Goal: Navigation & Orientation: Find specific page/section

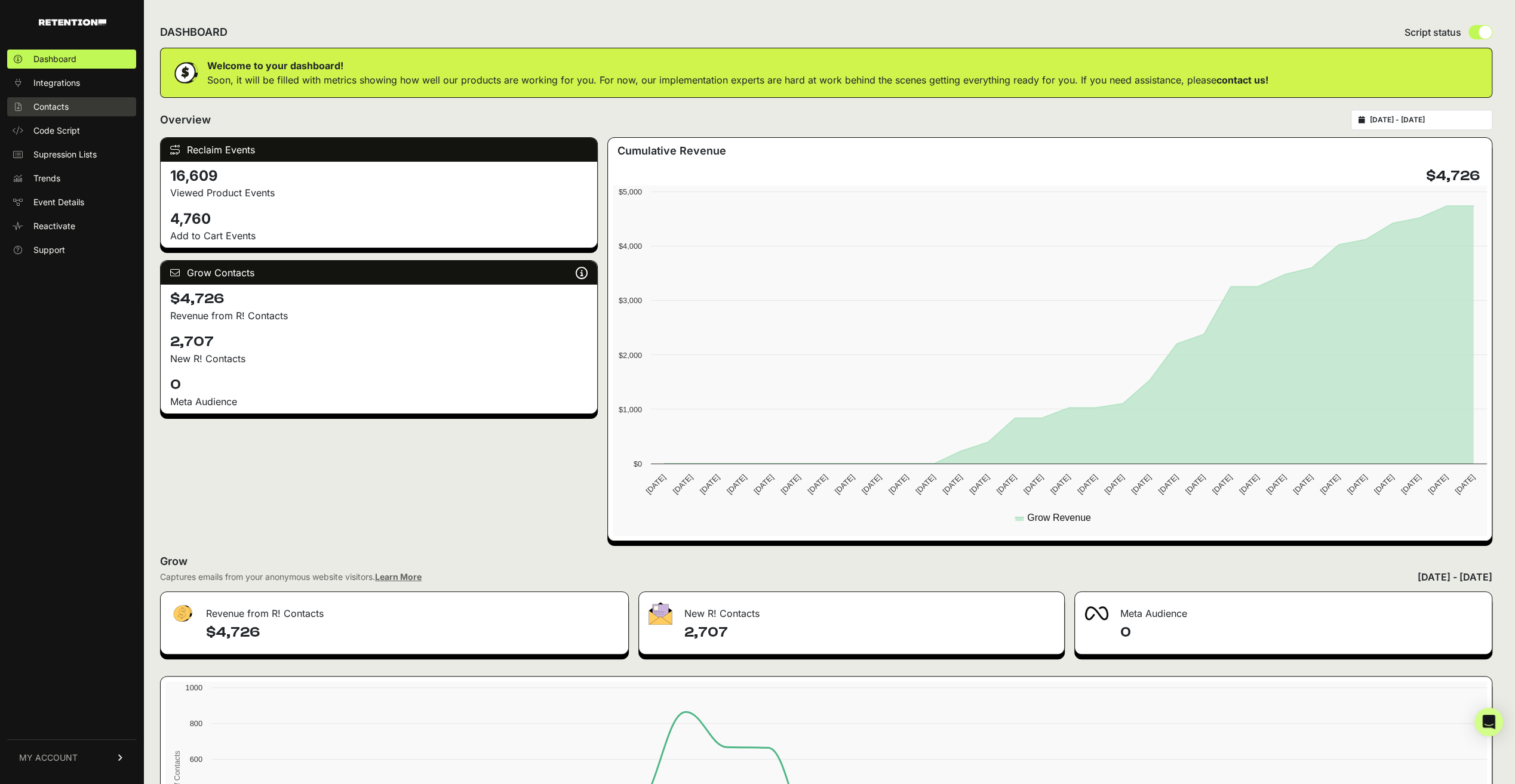
click at [58, 101] on link "Contacts" at bounding box center [71, 106] width 129 height 19
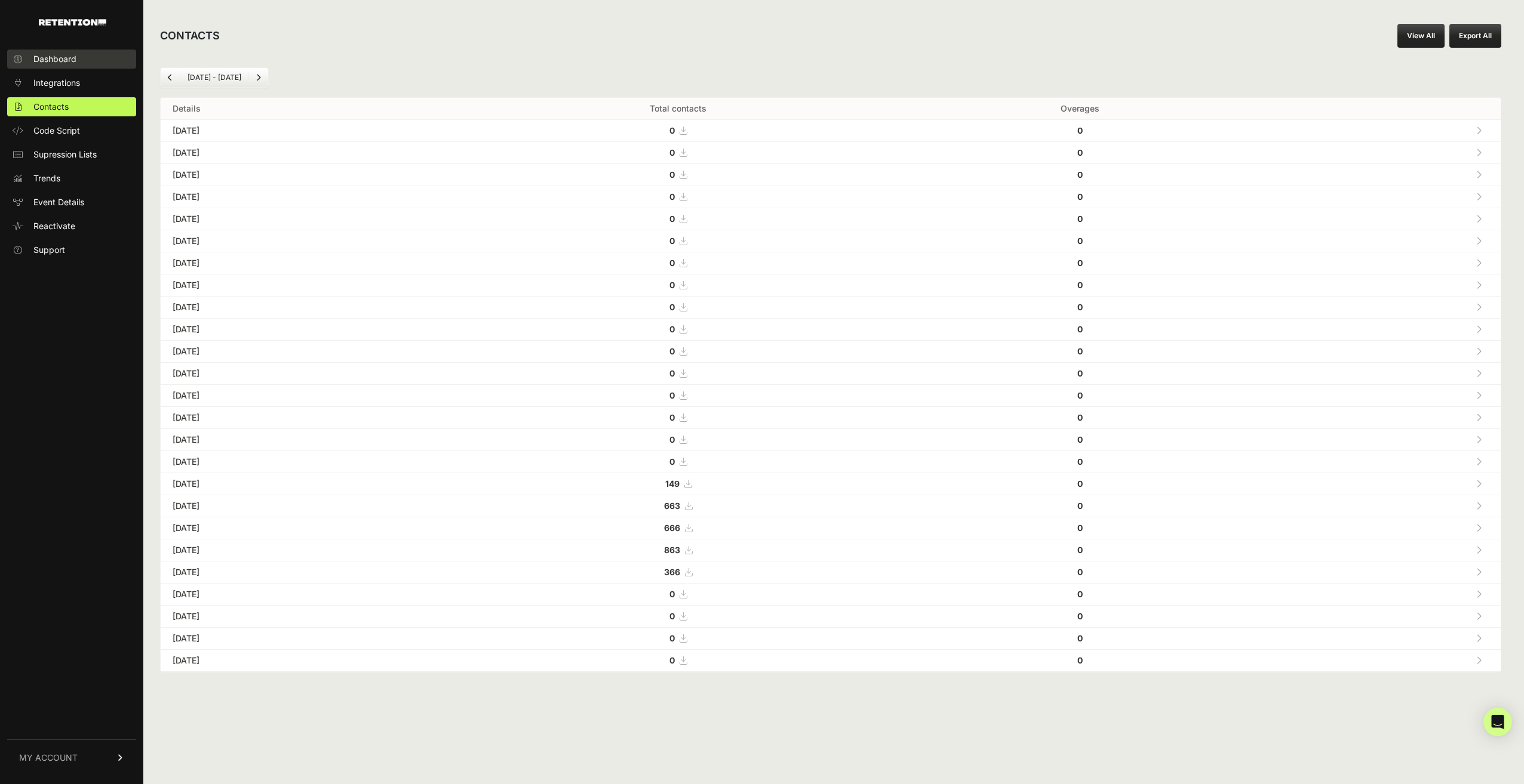
click at [61, 58] on span "Dashboard" at bounding box center [55, 58] width 43 height 12
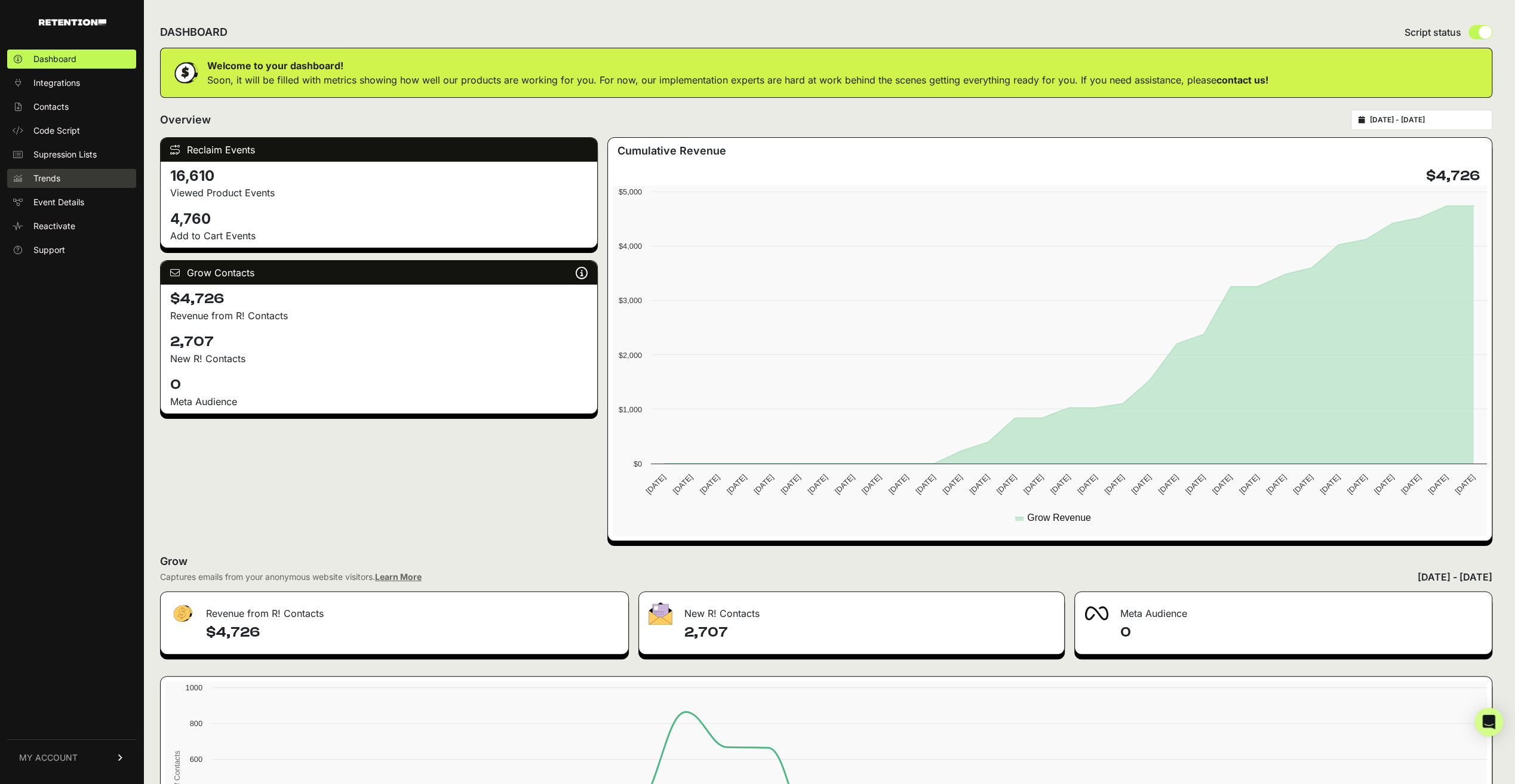
click at [54, 182] on span "Trends" at bounding box center [47, 178] width 27 height 12
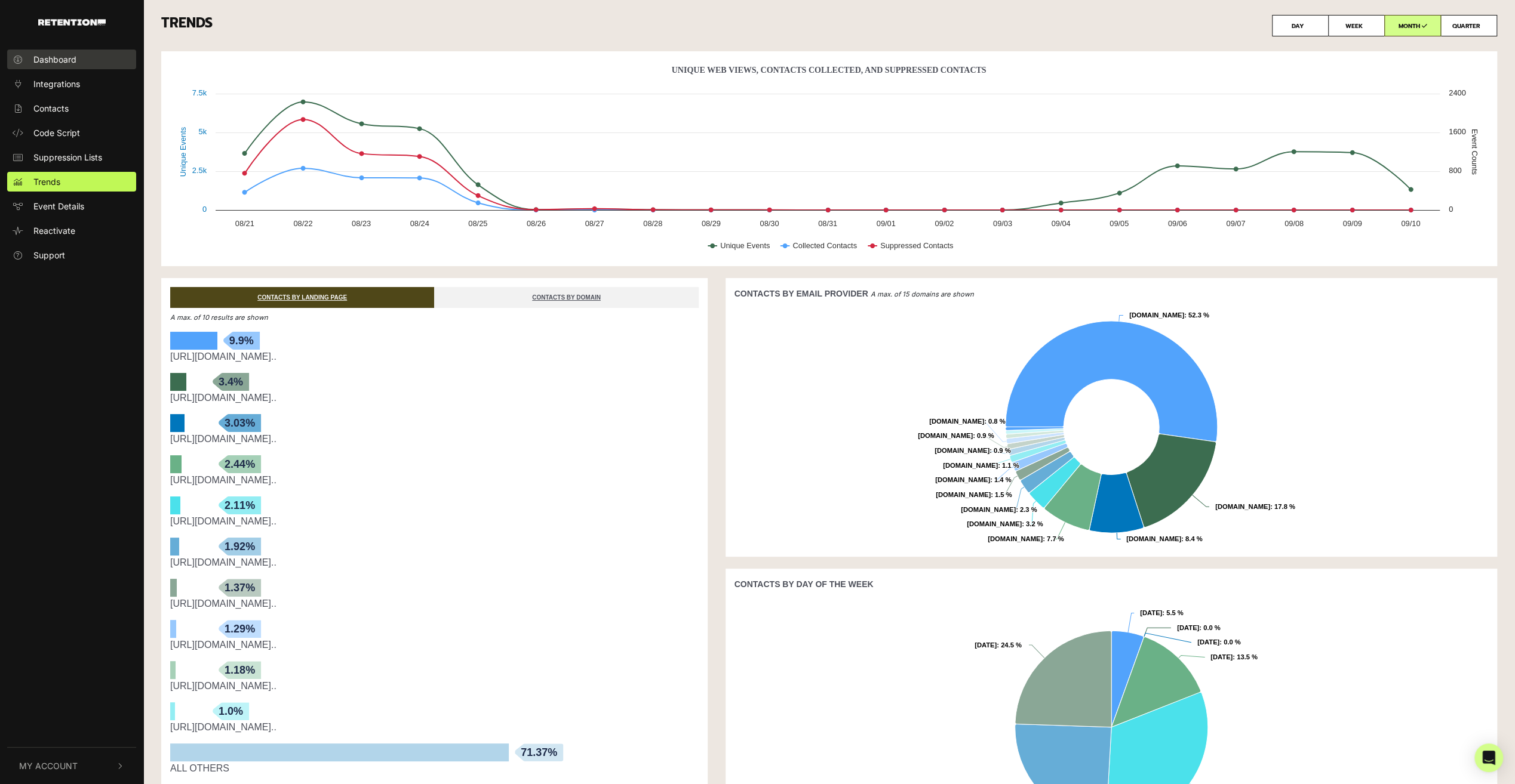
click at [59, 57] on span "Dashboard" at bounding box center [55, 59] width 43 height 13
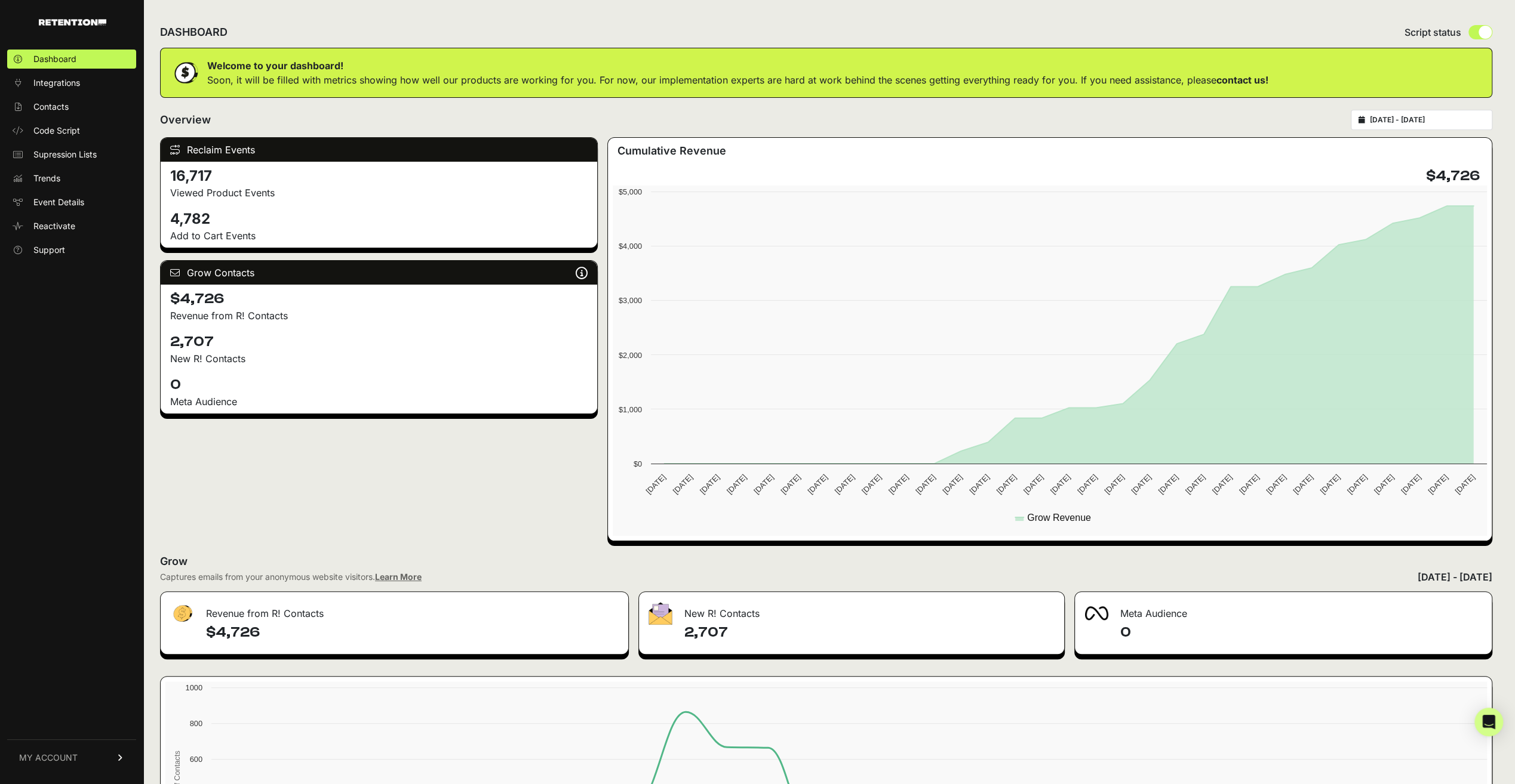
click at [671, 612] on img at bounding box center [660, 613] width 24 height 22
click at [41, 209] on link "Event Details" at bounding box center [71, 201] width 129 height 19
